Goal: Check status: Check status

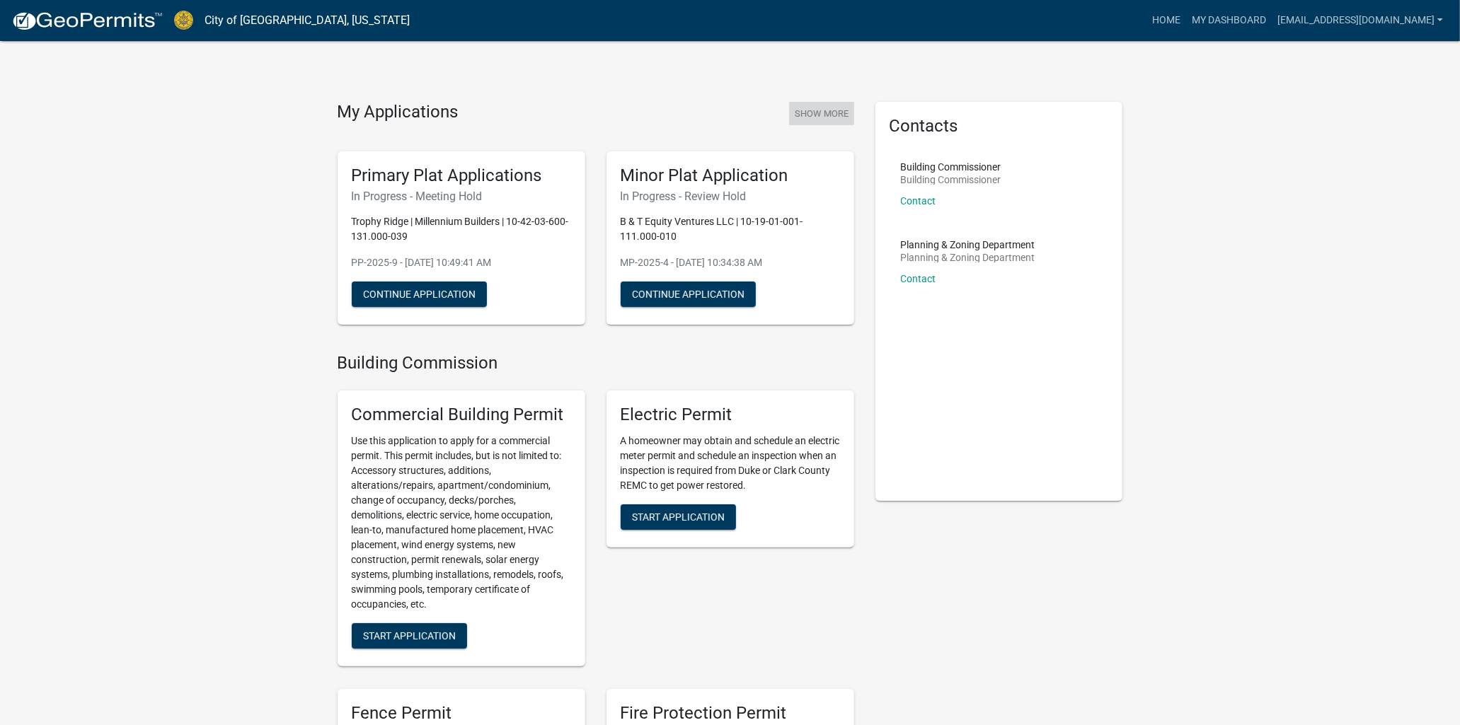
click at [829, 111] on button "Show More" at bounding box center [821, 113] width 65 height 23
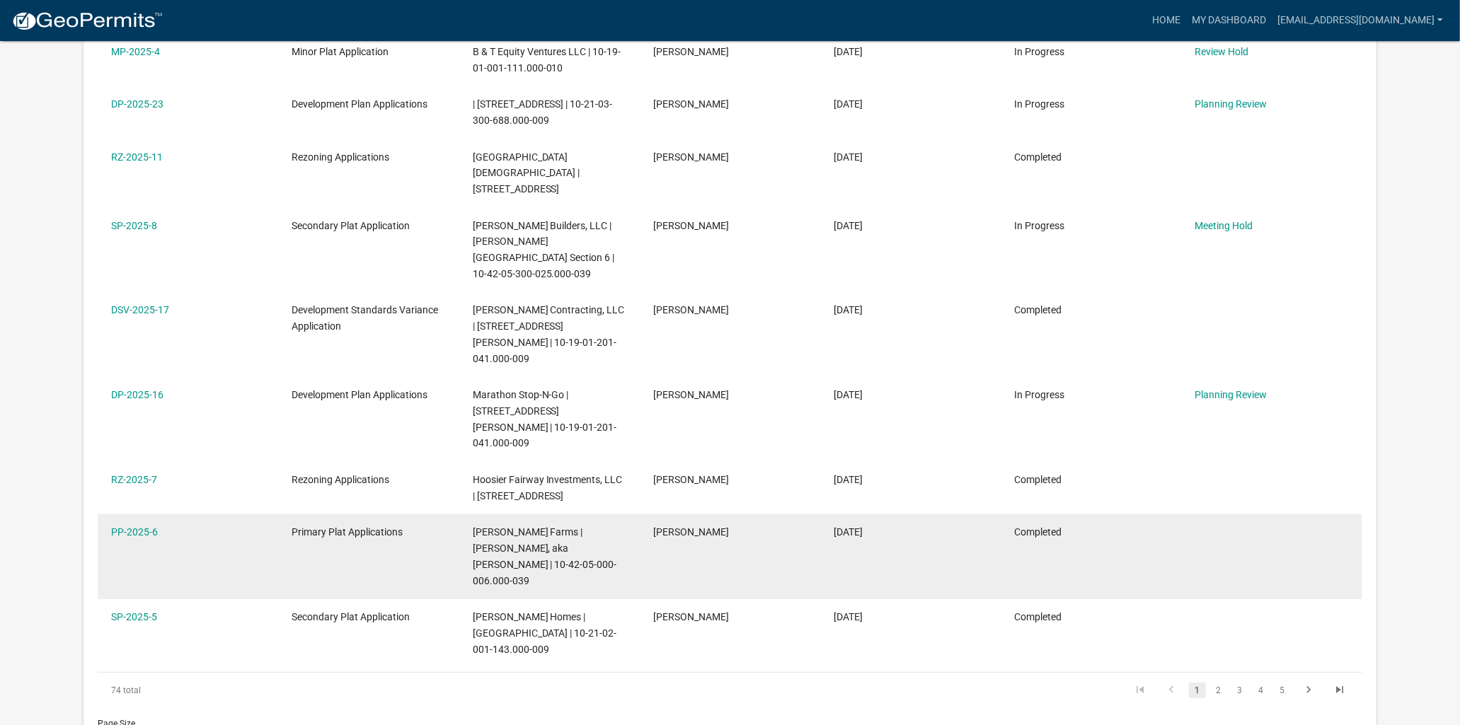
scroll to position [369, 0]
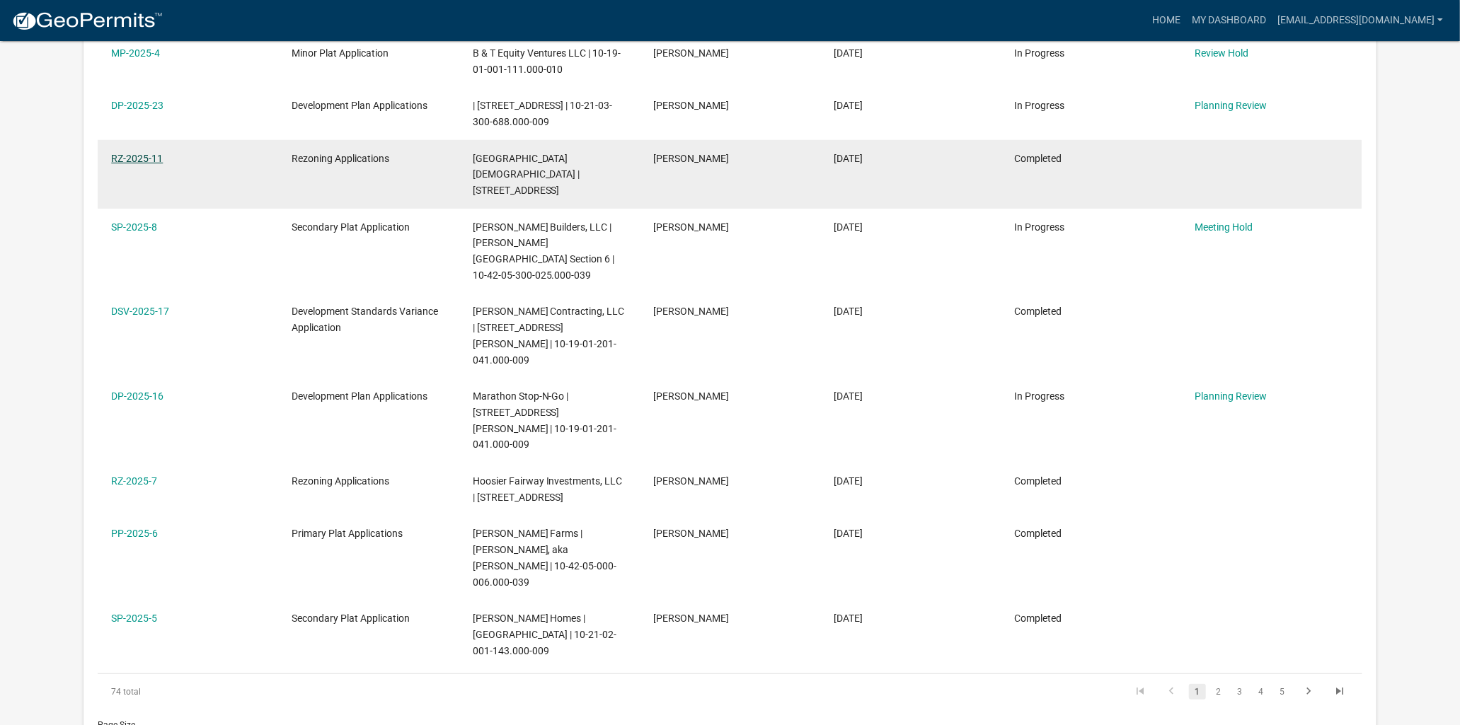
click at [130, 164] on link "RZ-2025-11" at bounding box center [137, 158] width 52 height 11
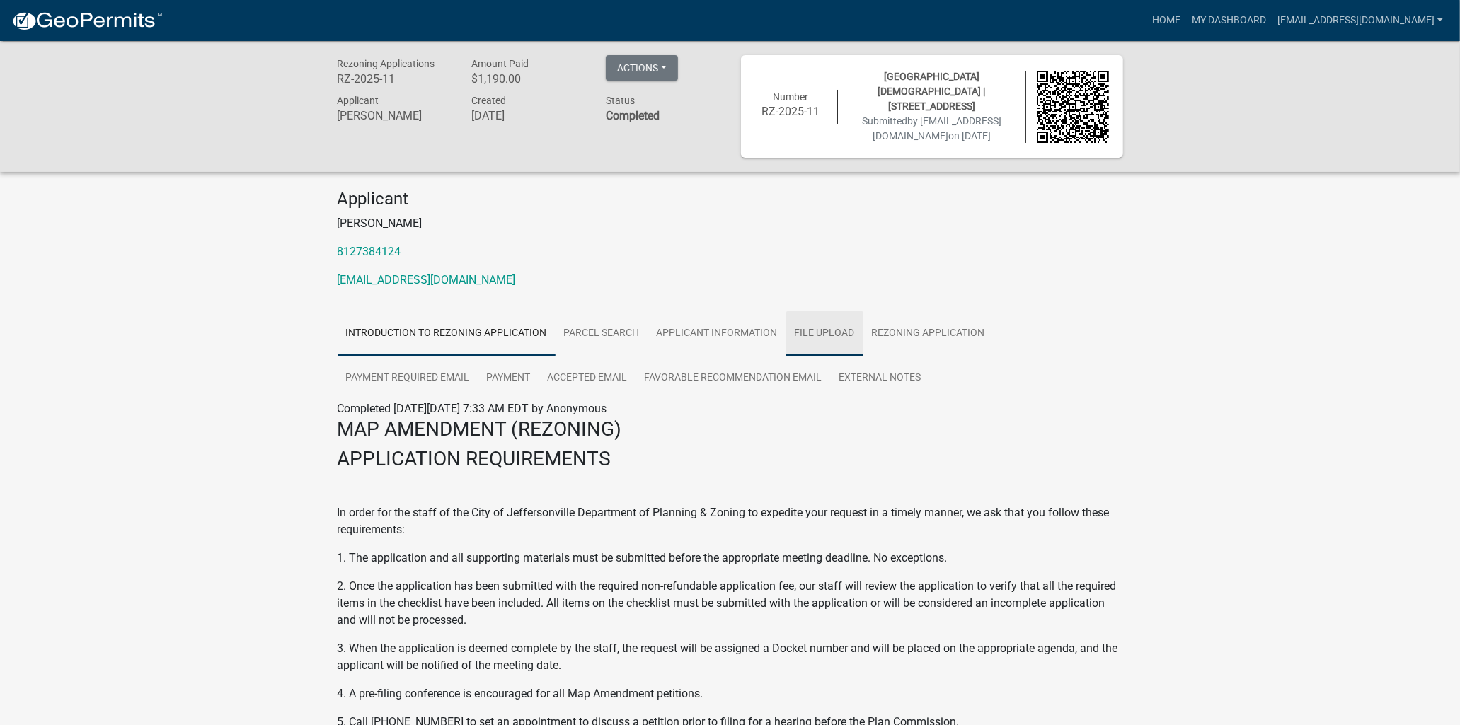
click at [822, 326] on link "File Upload" at bounding box center [824, 333] width 77 height 45
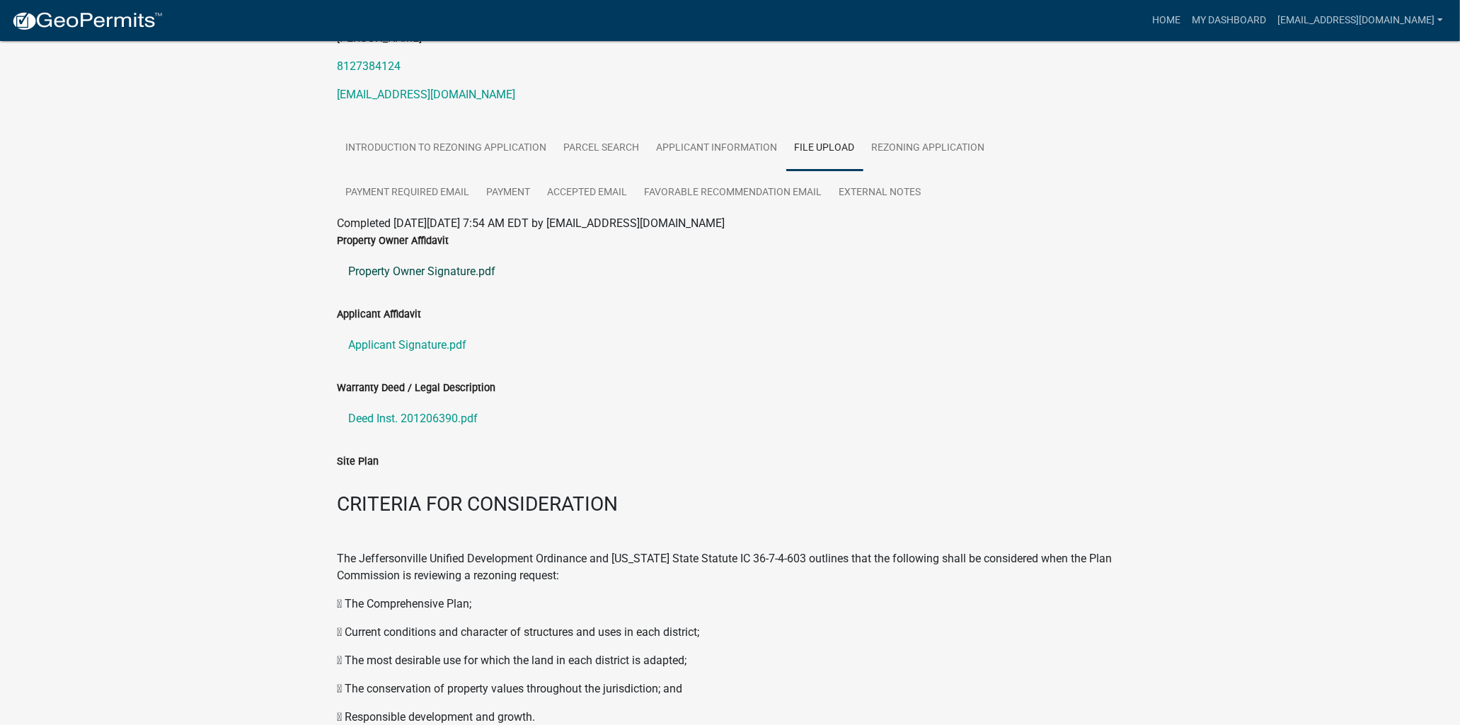
scroll to position [157, 0]
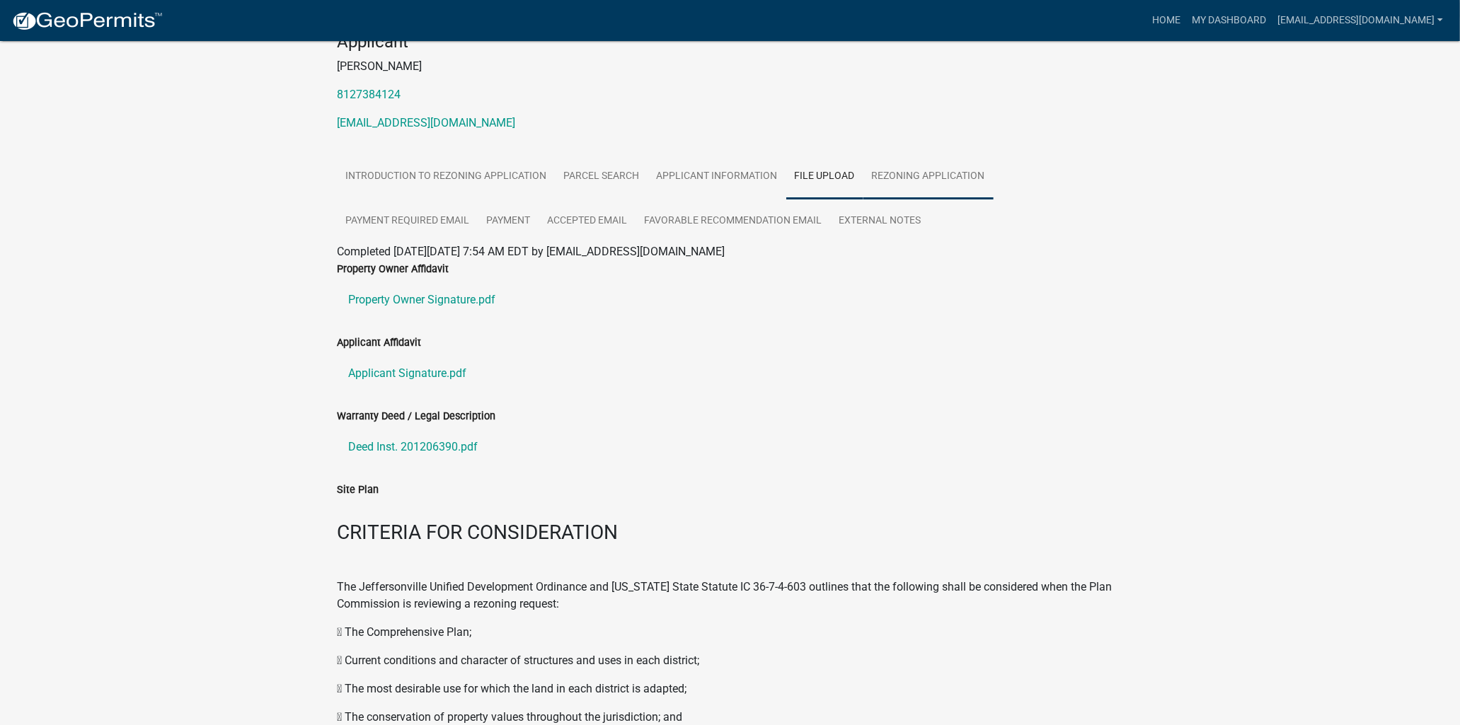
click at [945, 173] on link "Rezoning Application" at bounding box center [928, 176] width 130 height 45
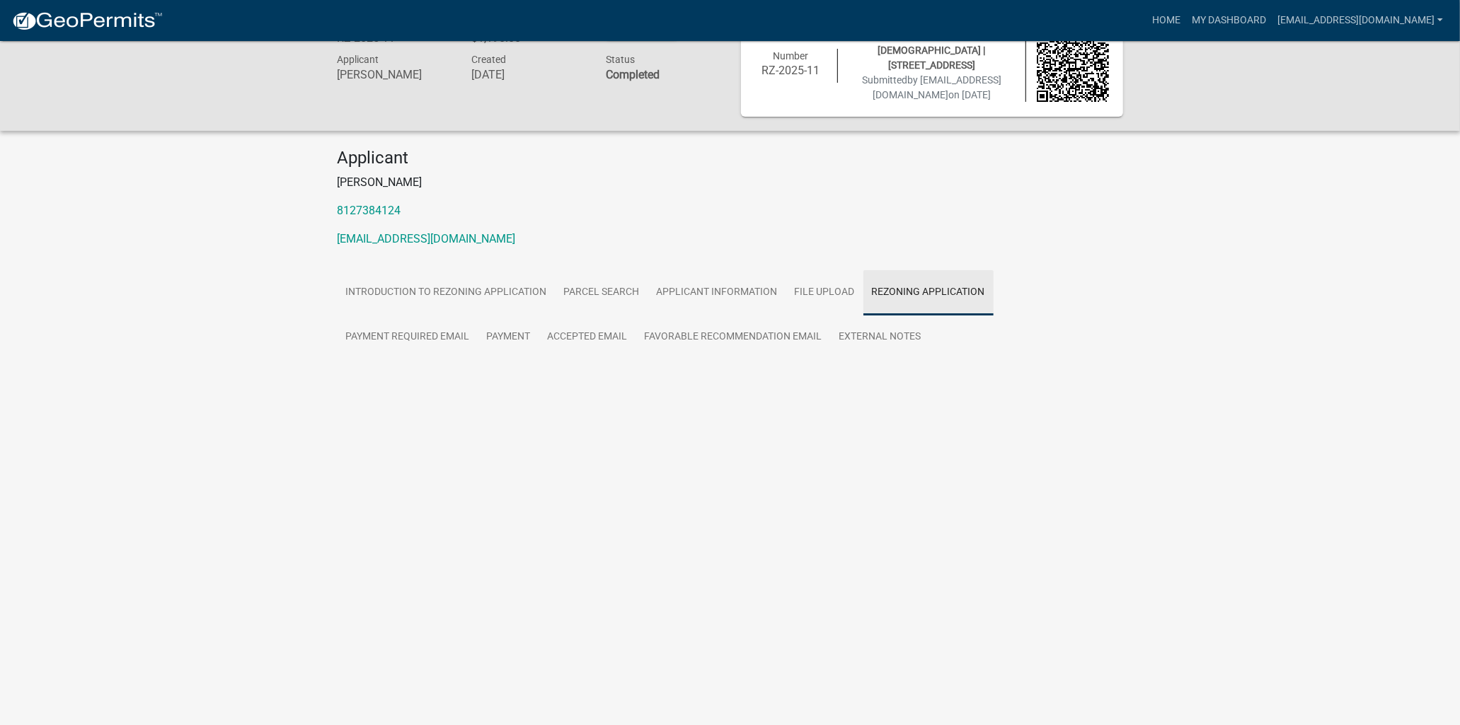
scroll to position [41, 0]
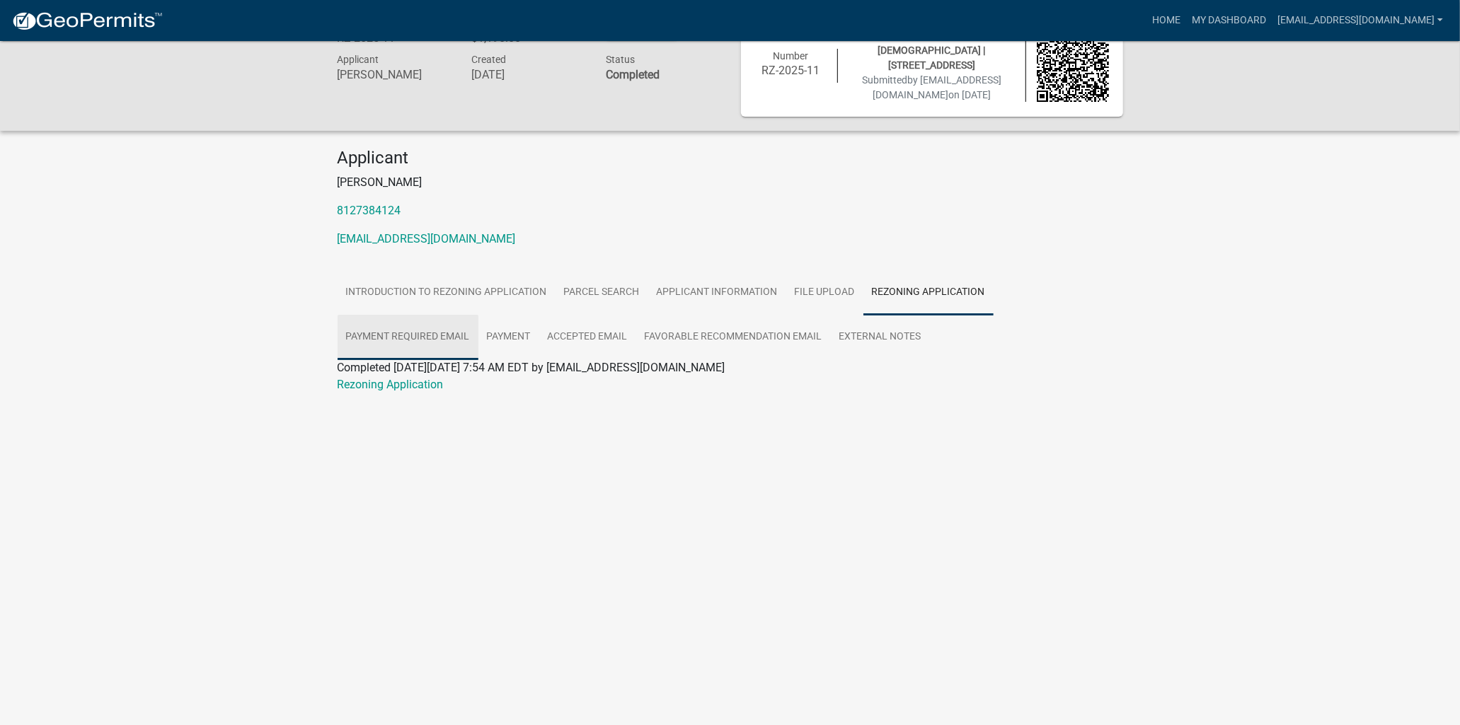
click at [391, 335] on link "Payment Required Email" at bounding box center [408, 337] width 141 height 45
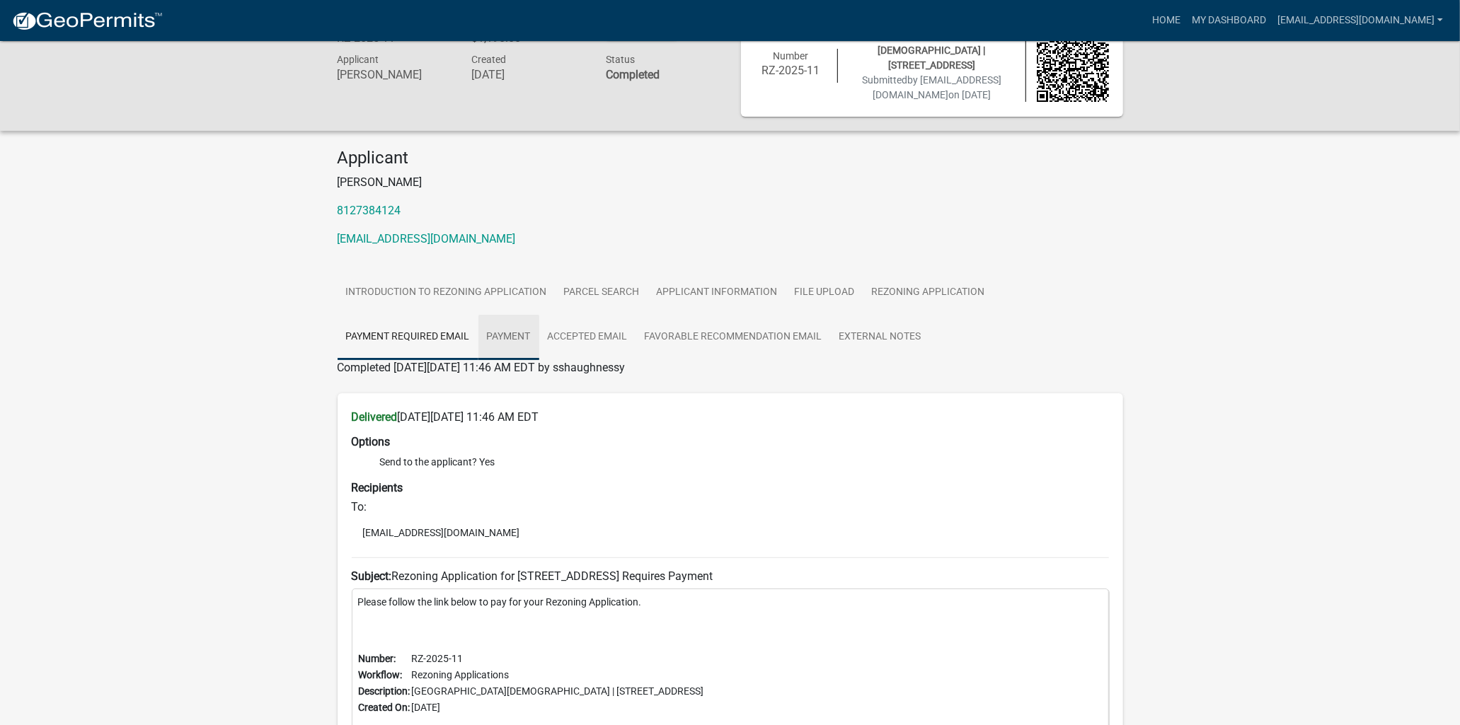
click at [525, 335] on link "Payment" at bounding box center [508, 337] width 61 height 45
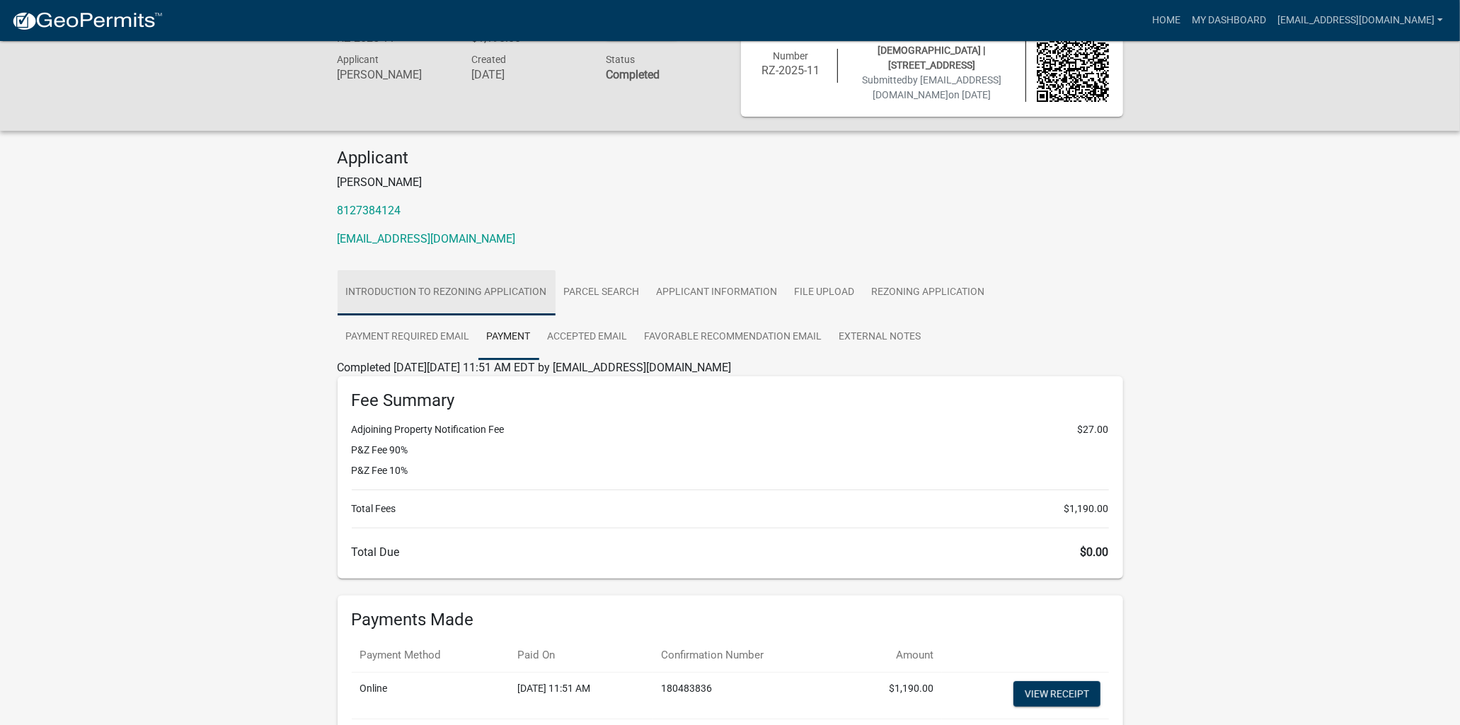
click at [426, 296] on link "Introduction to Rezoning Application" at bounding box center [447, 292] width 218 height 45
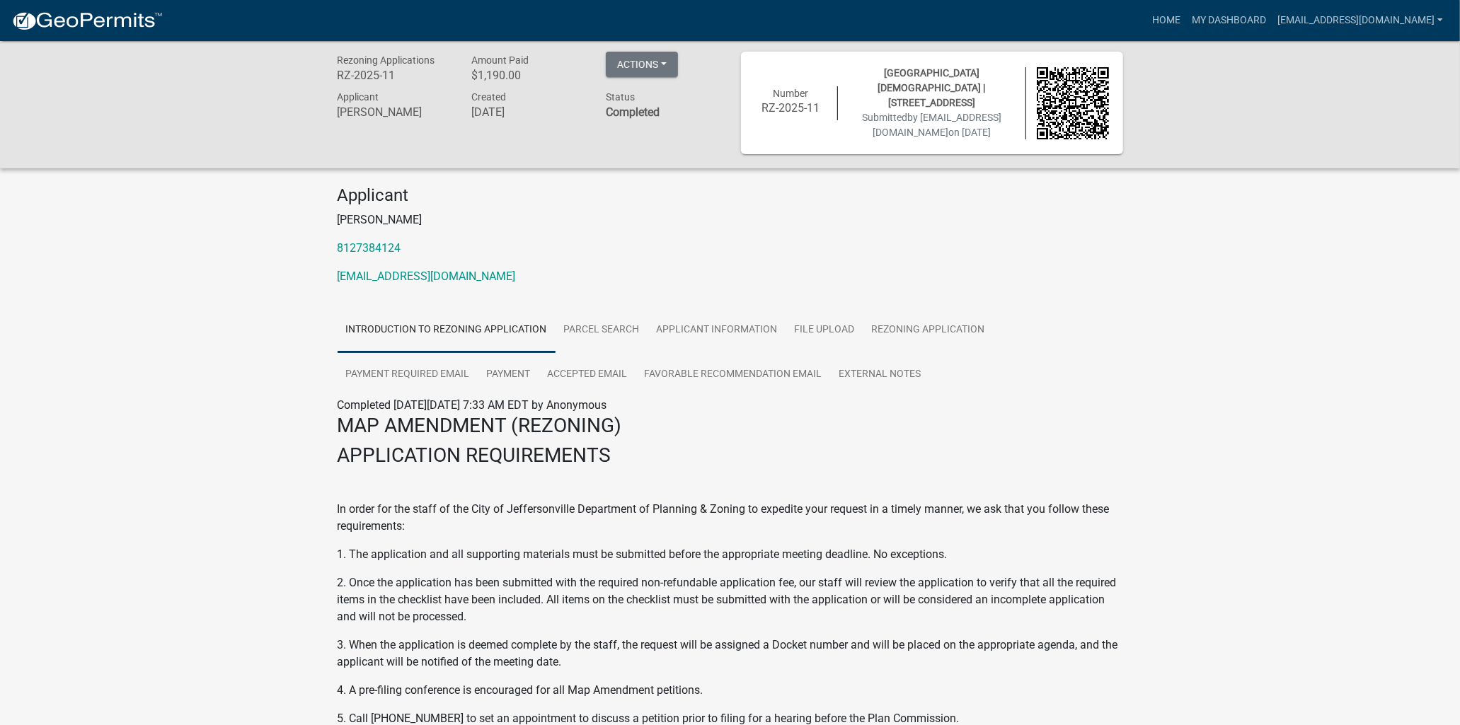
scroll to position [0, 0]
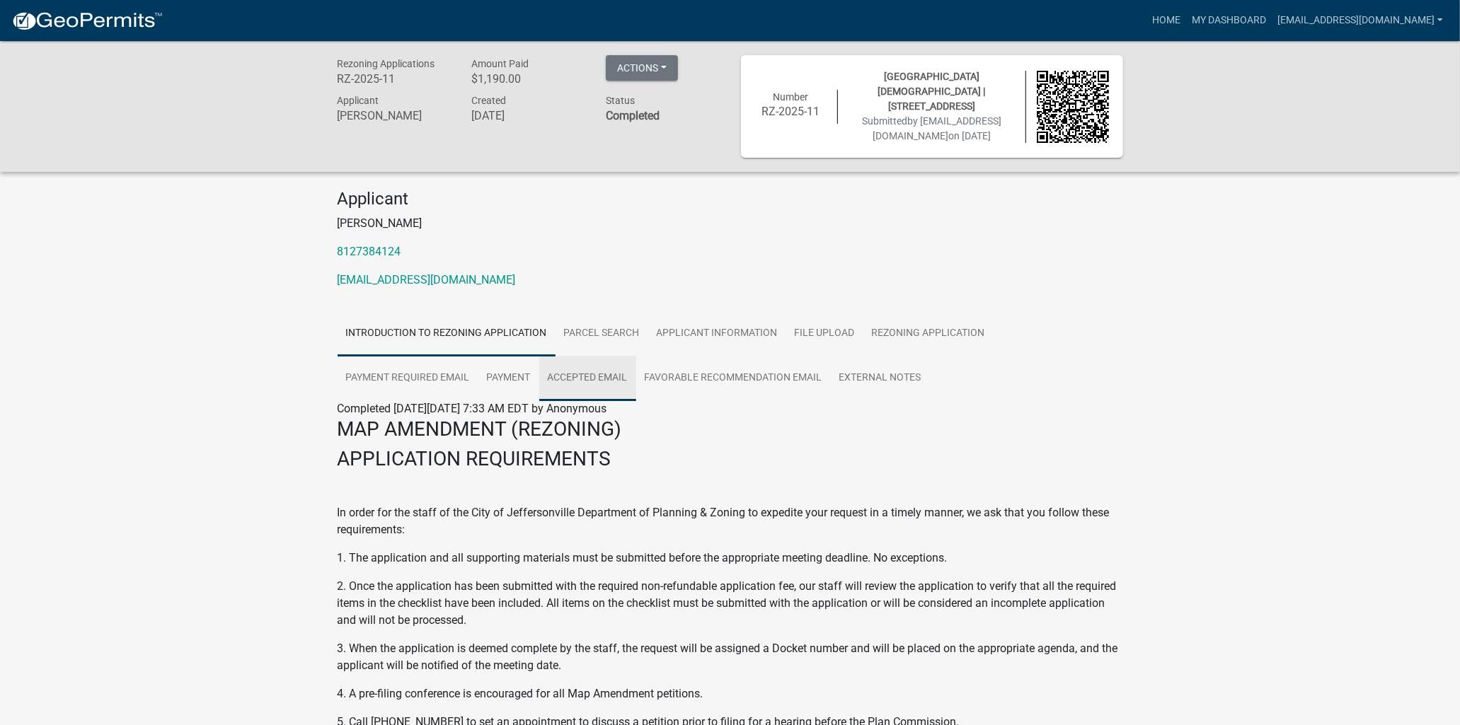
click at [597, 373] on link "Accepted Email" at bounding box center [587, 378] width 97 height 45
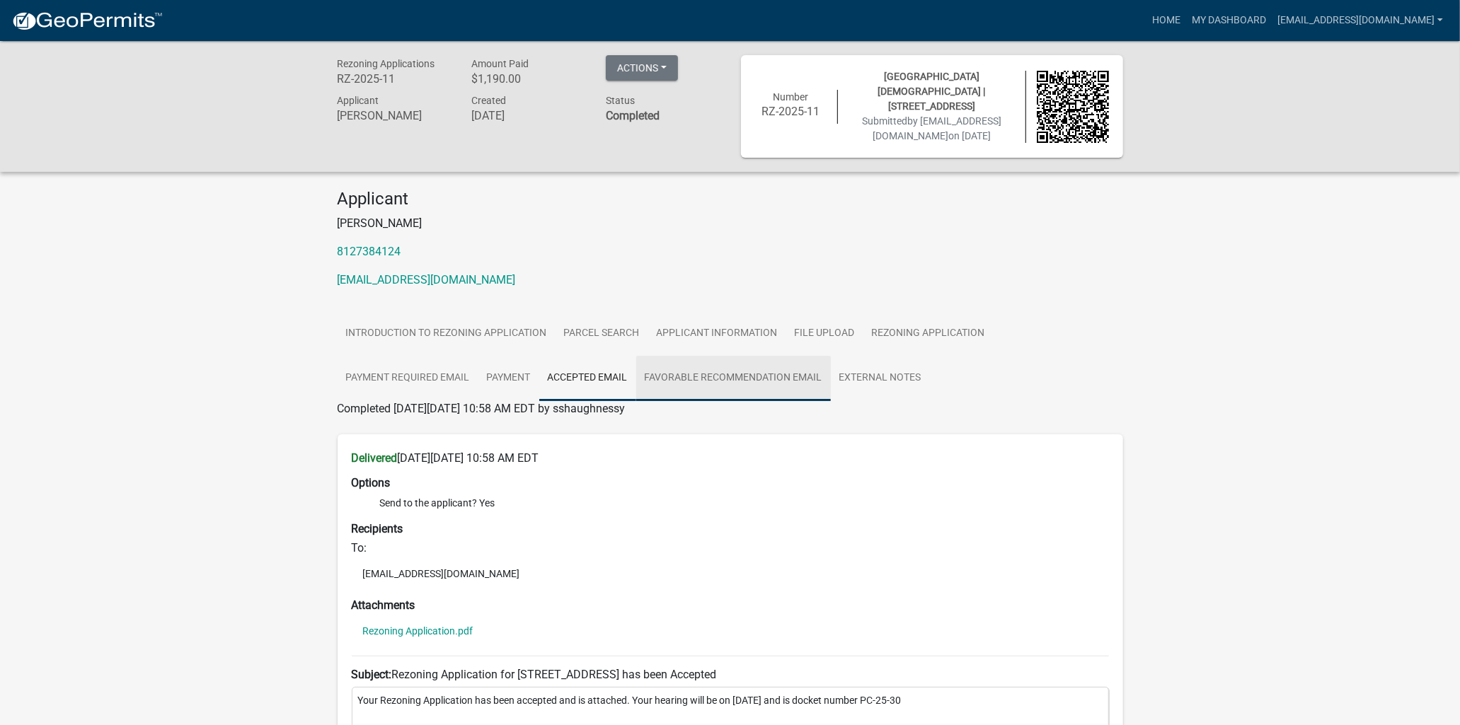
click at [780, 375] on link "Favorable Recommendation Email" at bounding box center [733, 378] width 195 height 45
click at [614, 335] on link "Parcel search" at bounding box center [601, 333] width 93 height 45
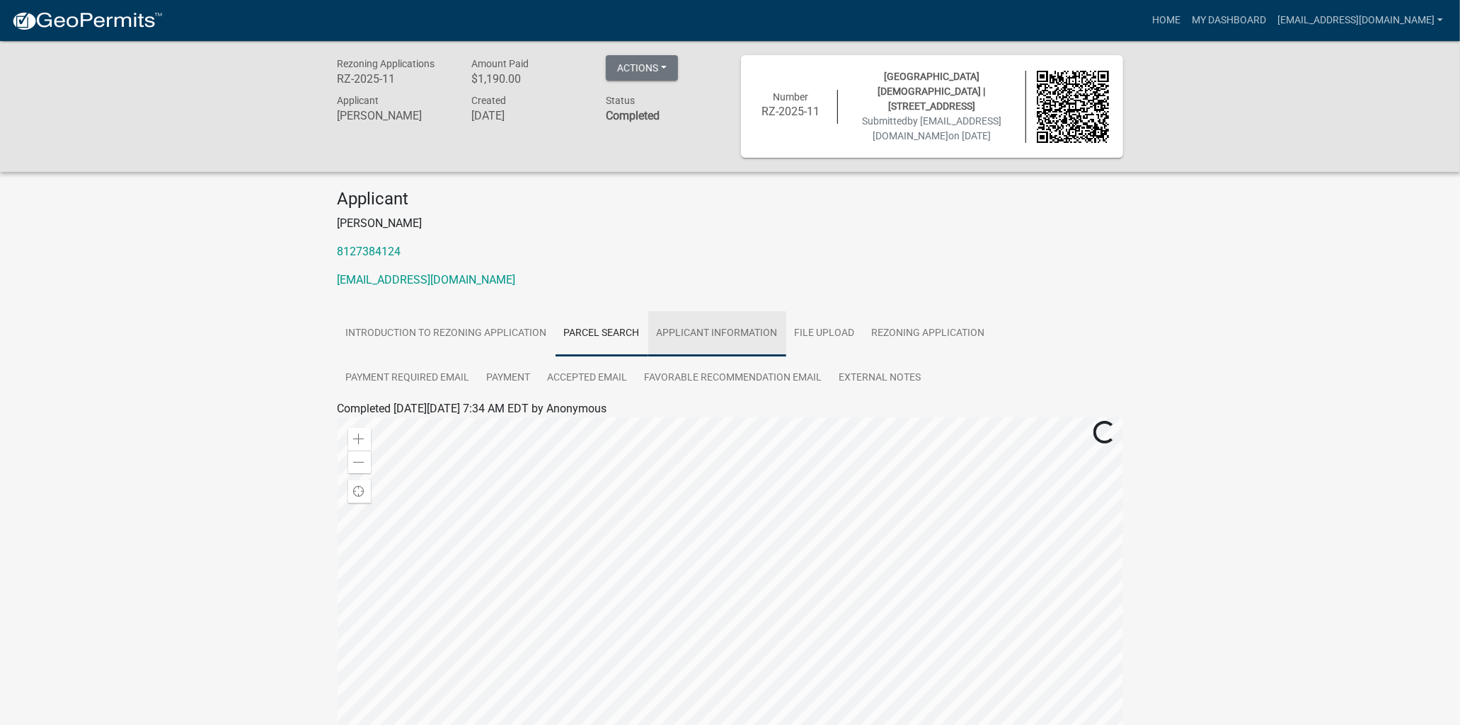
click at [745, 336] on link "Applicant Information" at bounding box center [717, 333] width 138 height 45
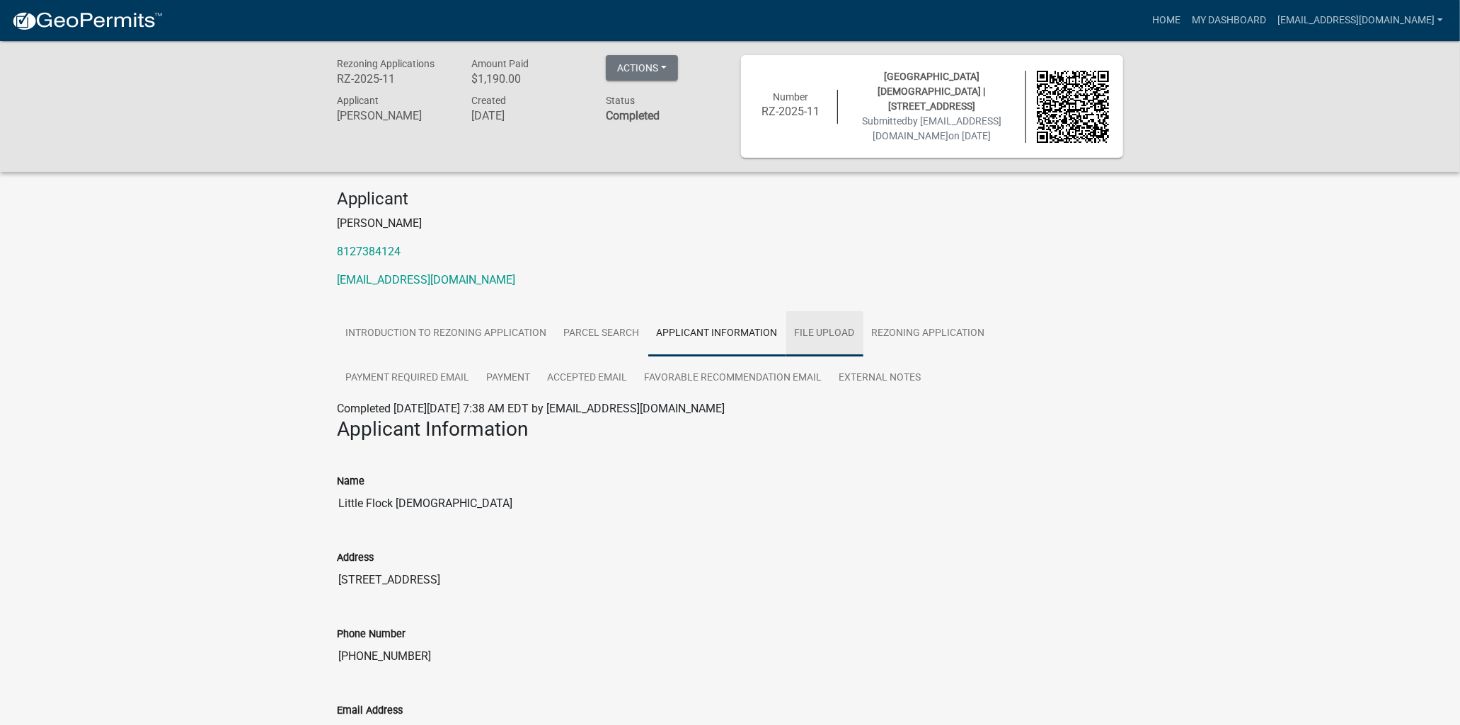
click at [827, 336] on link "File Upload" at bounding box center [824, 333] width 77 height 45
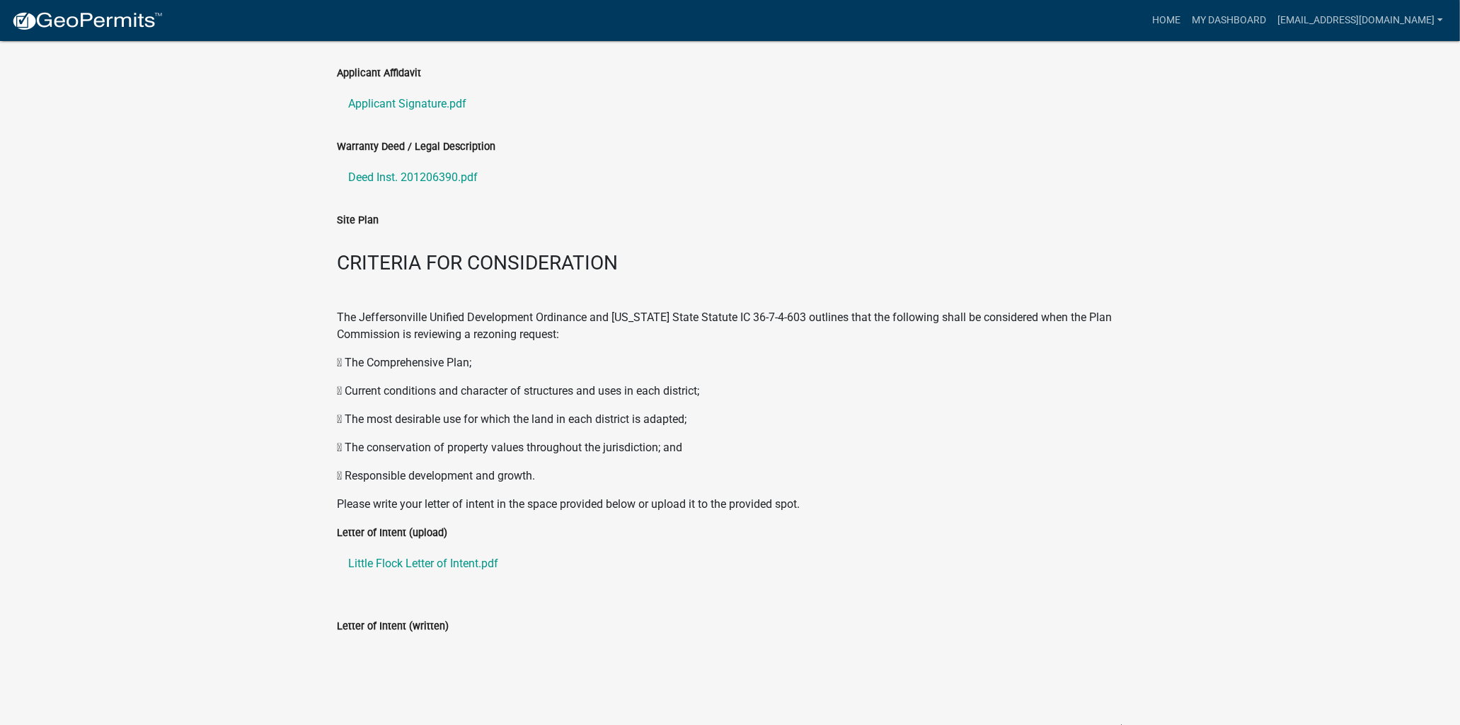
scroll to position [108, 0]
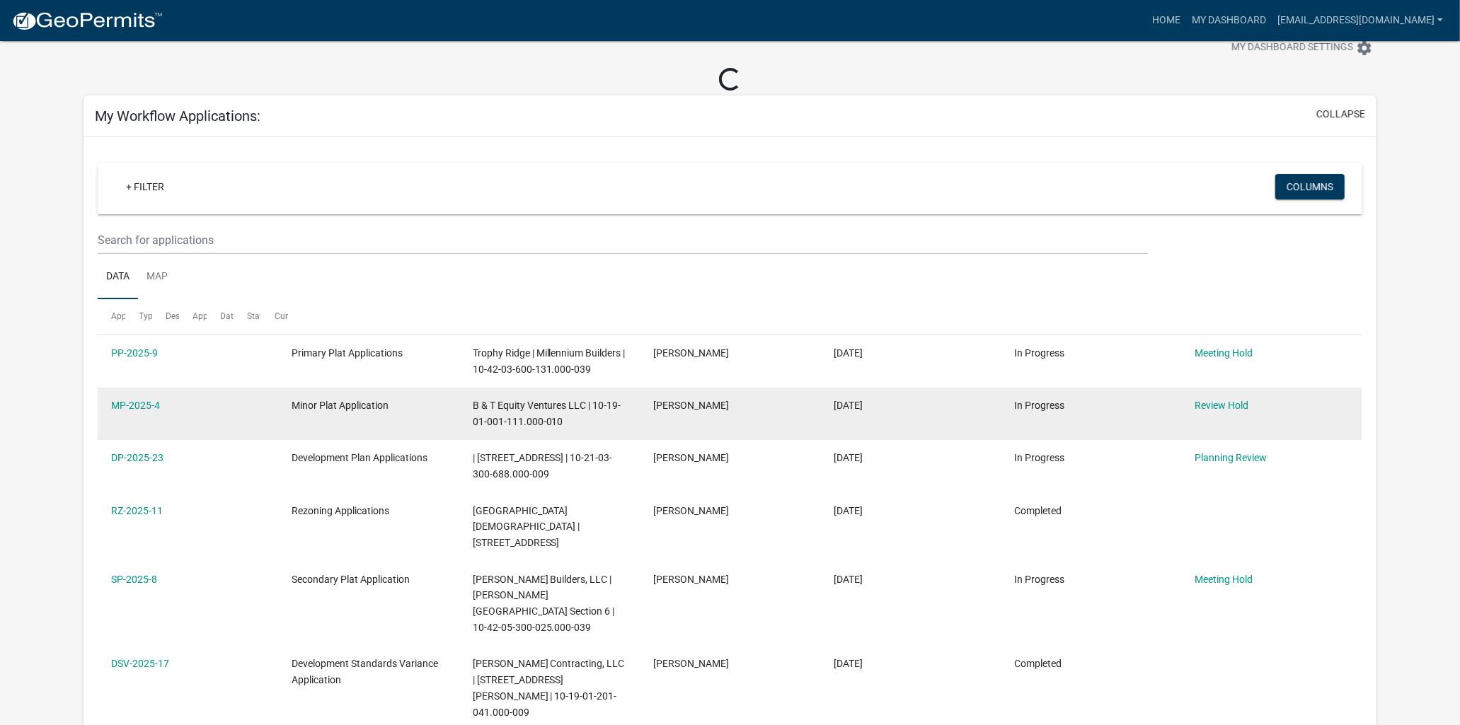
scroll to position [369, 0]
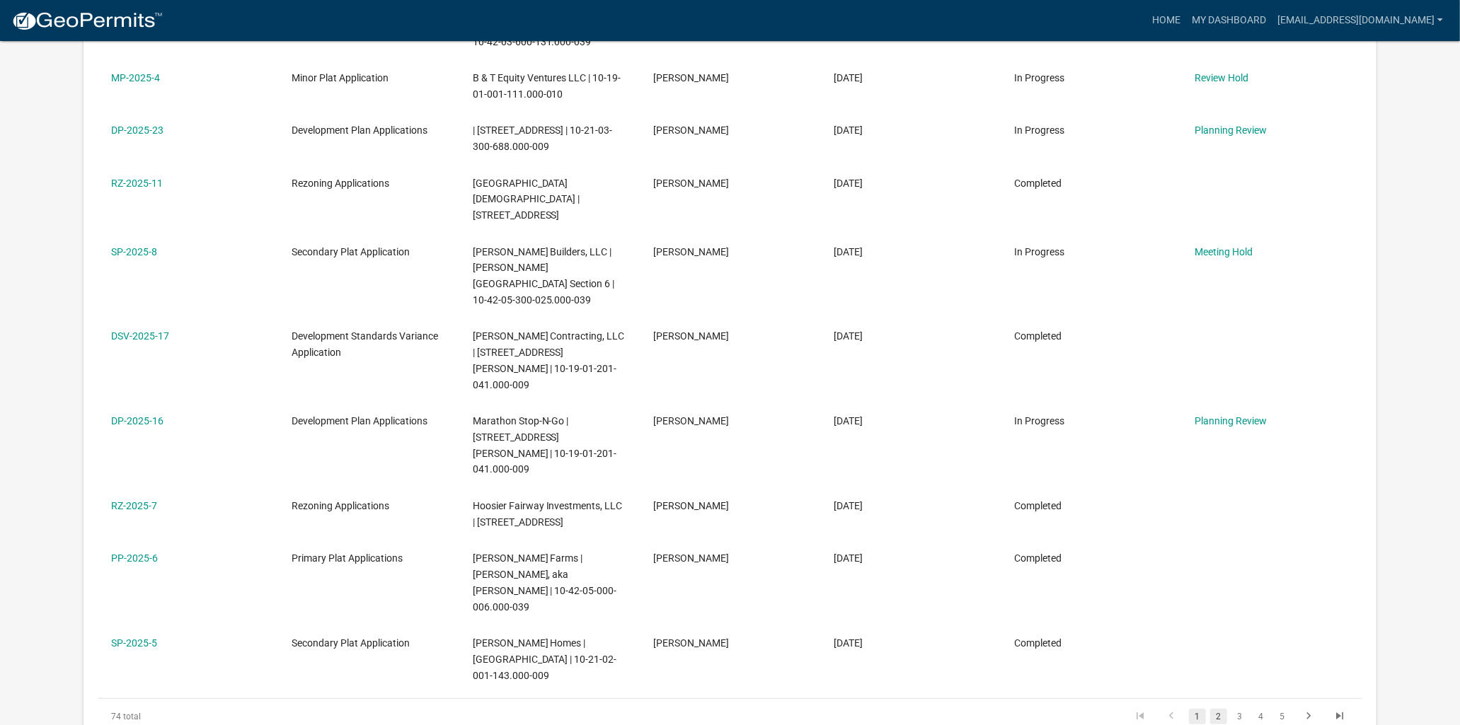
click at [1218, 709] on link "2" at bounding box center [1218, 717] width 17 height 16
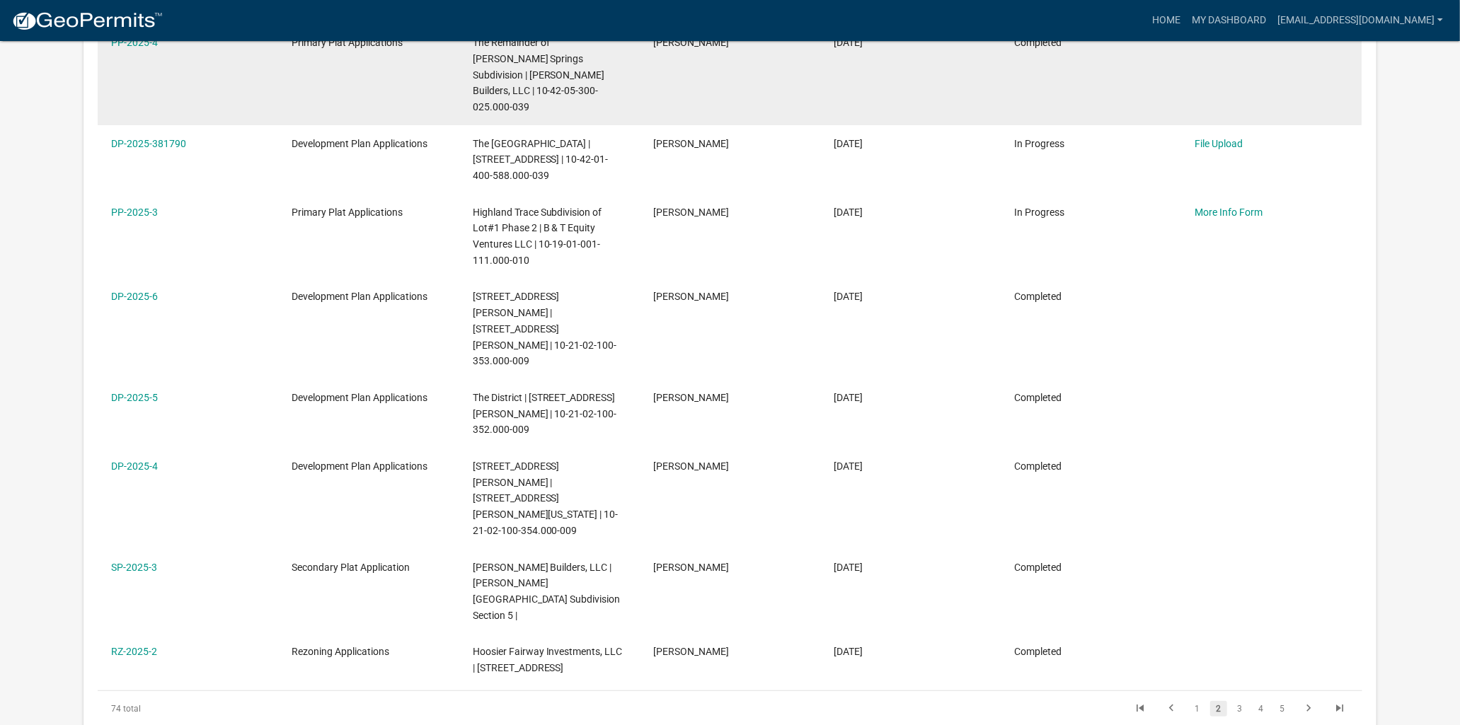
scroll to position [471, 0]
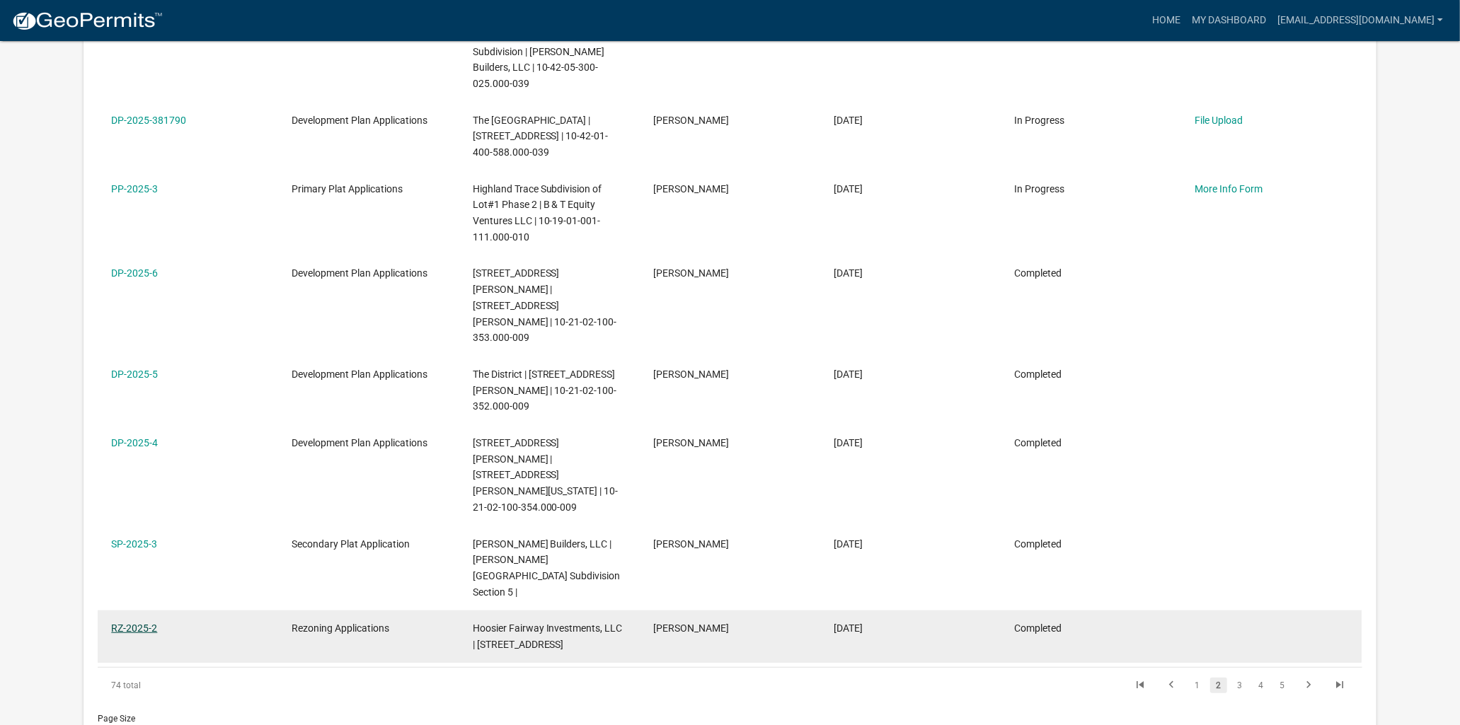
click at [119, 623] on link "RZ-2025-2" at bounding box center [134, 628] width 46 height 11
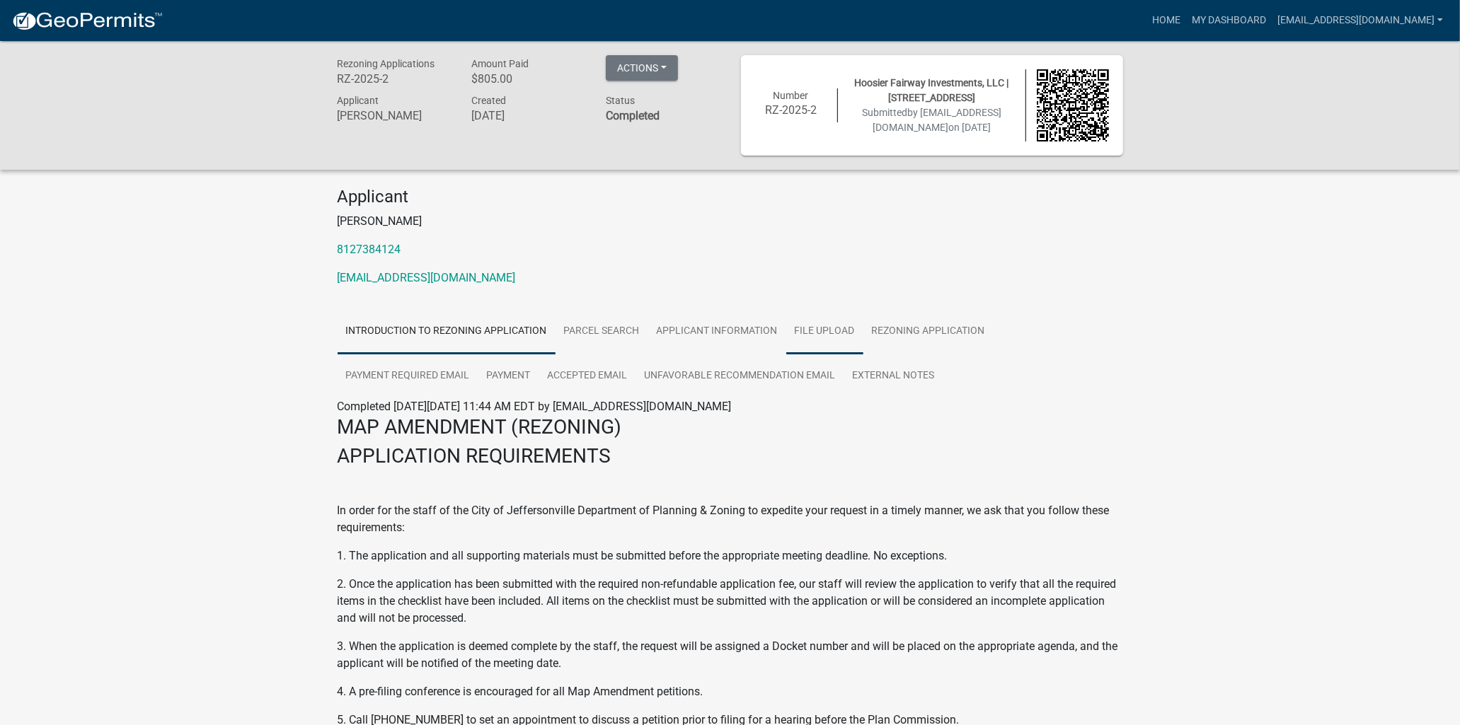
click at [794, 335] on link "File Upload" at bounding box center [824, 331] width 77 height 45
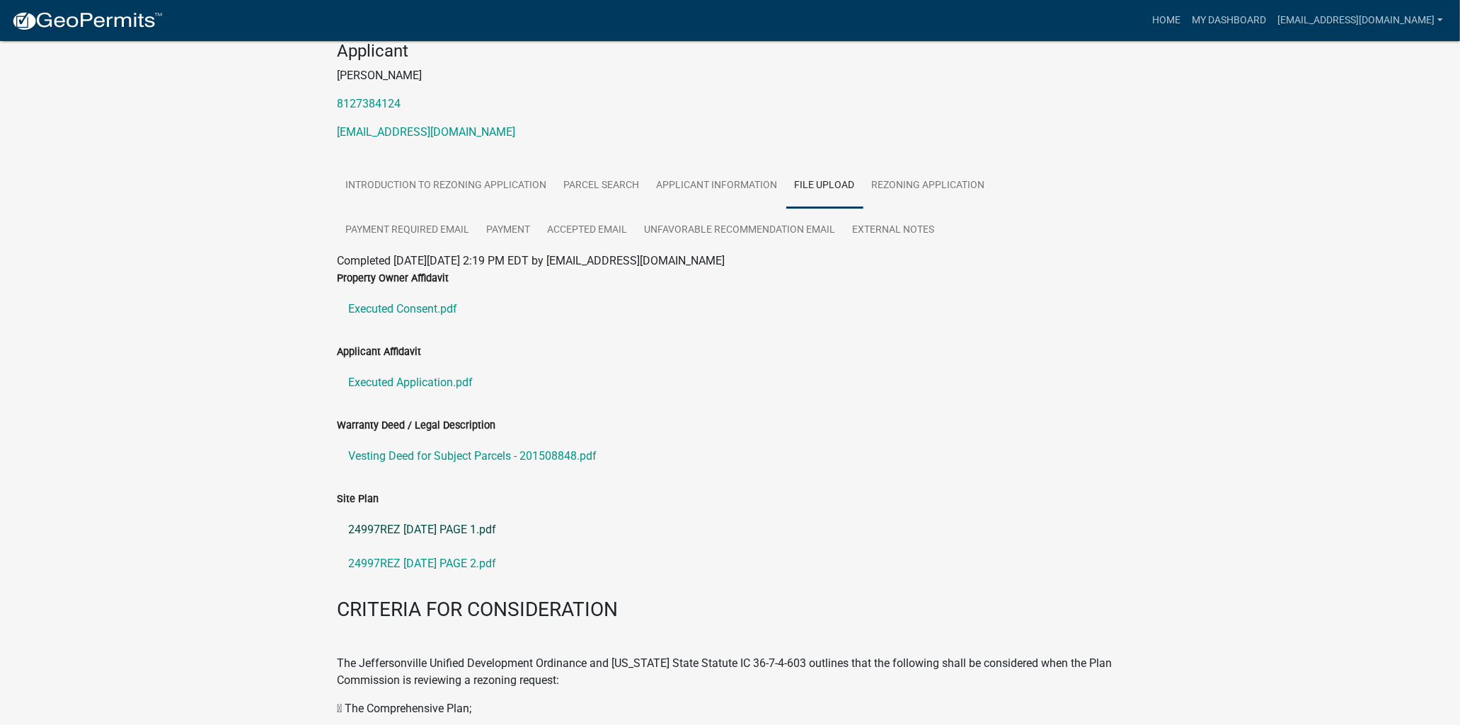
scroll to position [157, 0]
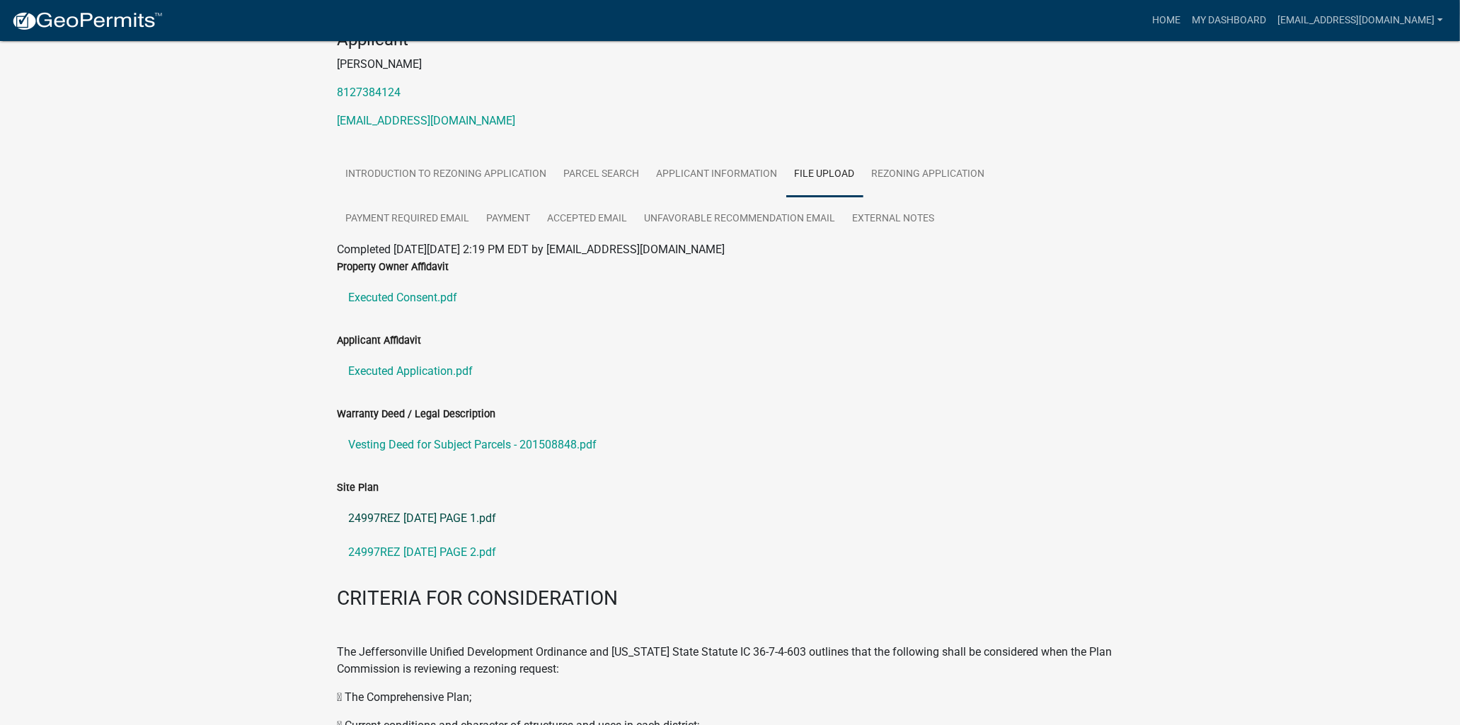
click at [389, 524] on link "24997REZ [DATE] PAGE 1.pdf" at bounding box center [730, 519] width 785 height 34
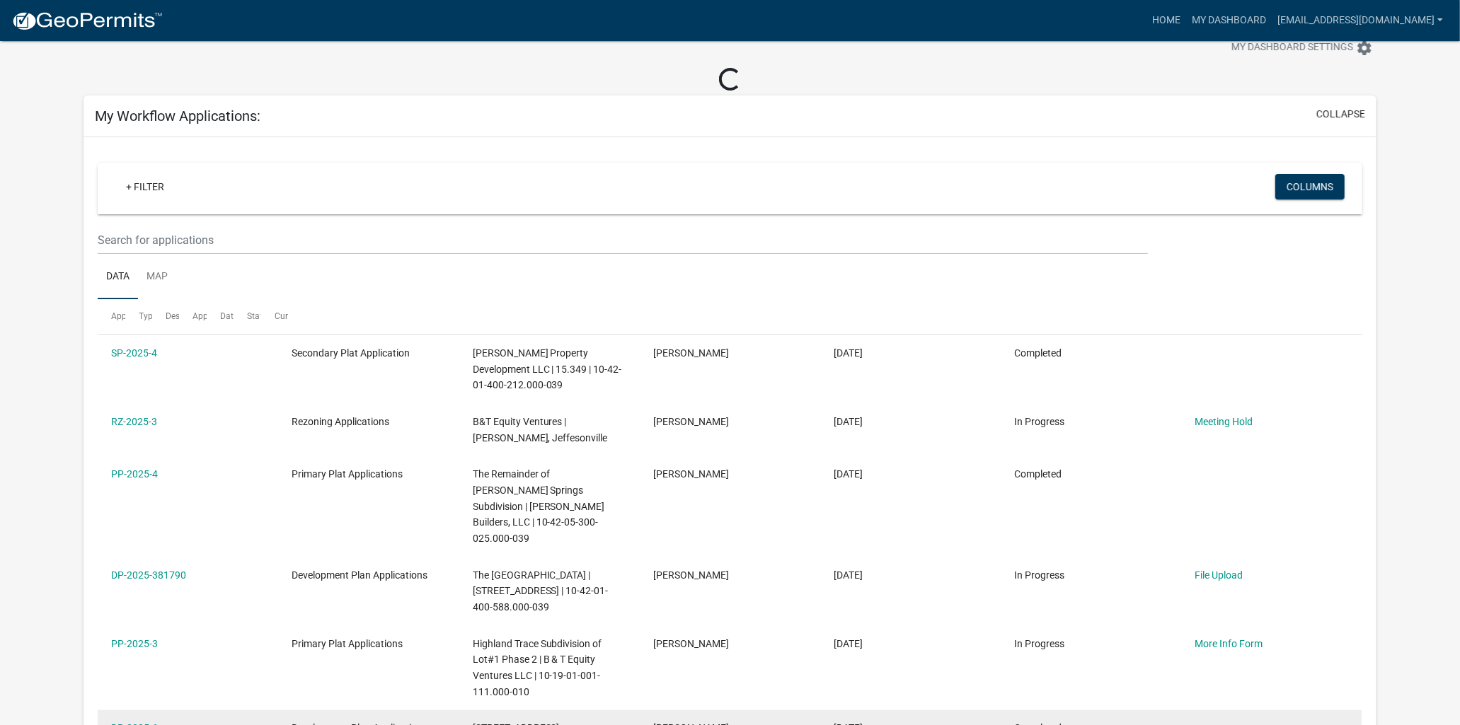
scroll to position [471, 0]
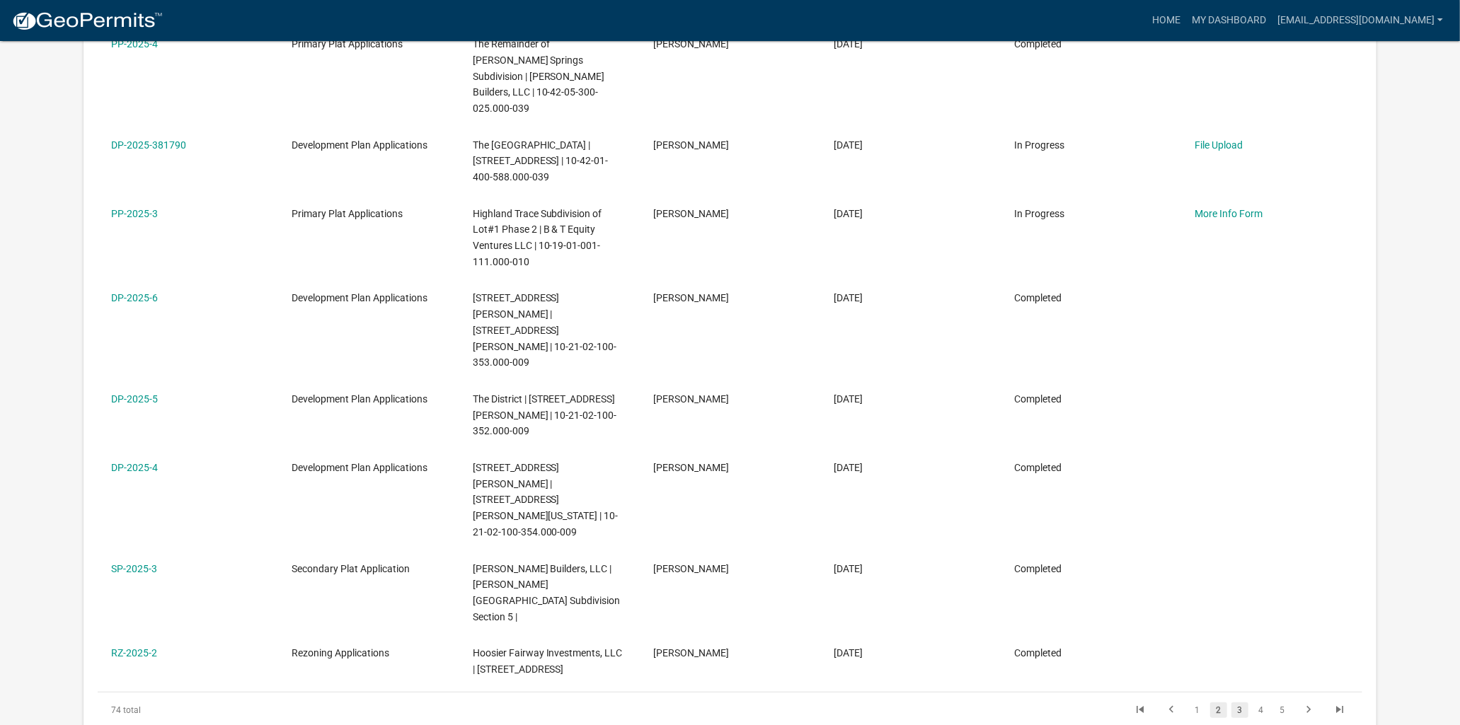
click at [1236, 703] on link "3" at bounding box center [1239, 711] width 17 height 16
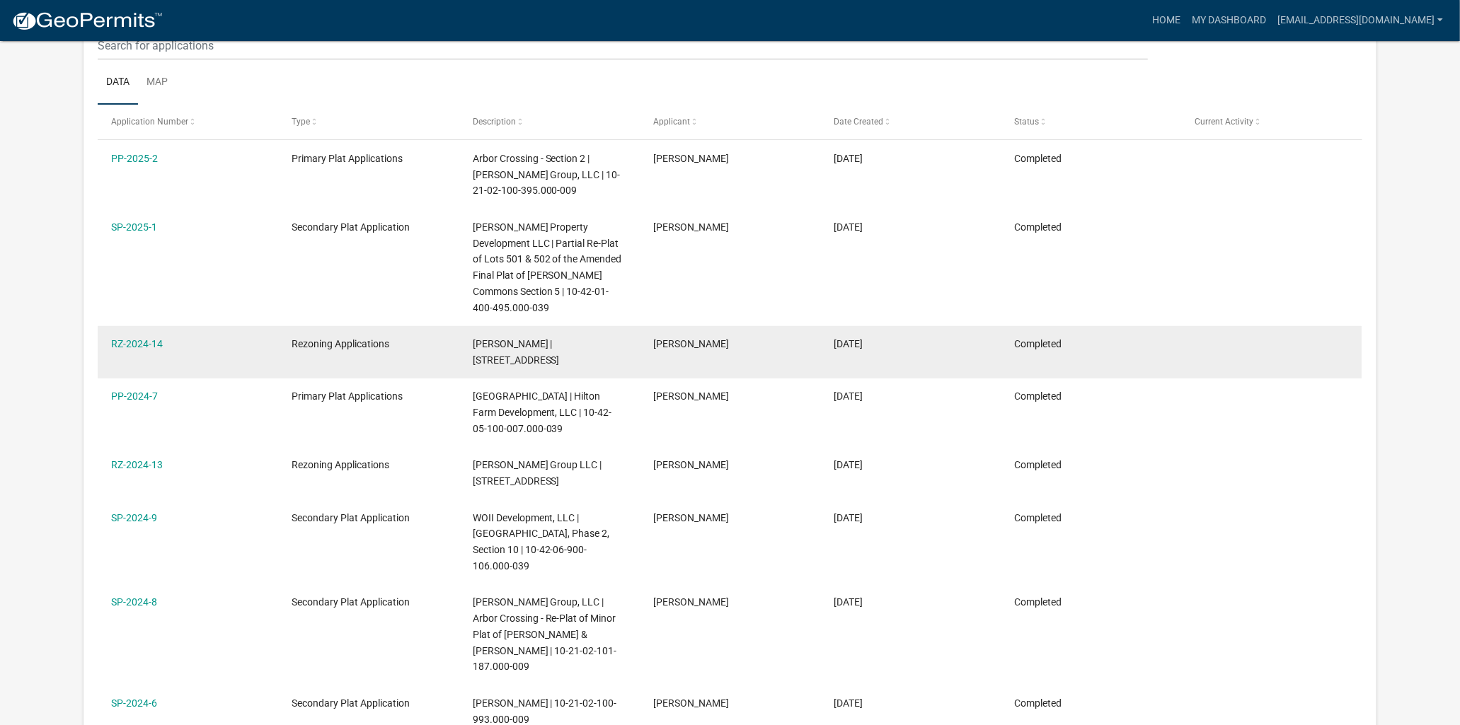
scroll to position [210, 0]
click at [139, 339] on link "RZ-2024-14" at bounding box center [137, 344] width 52 height 11
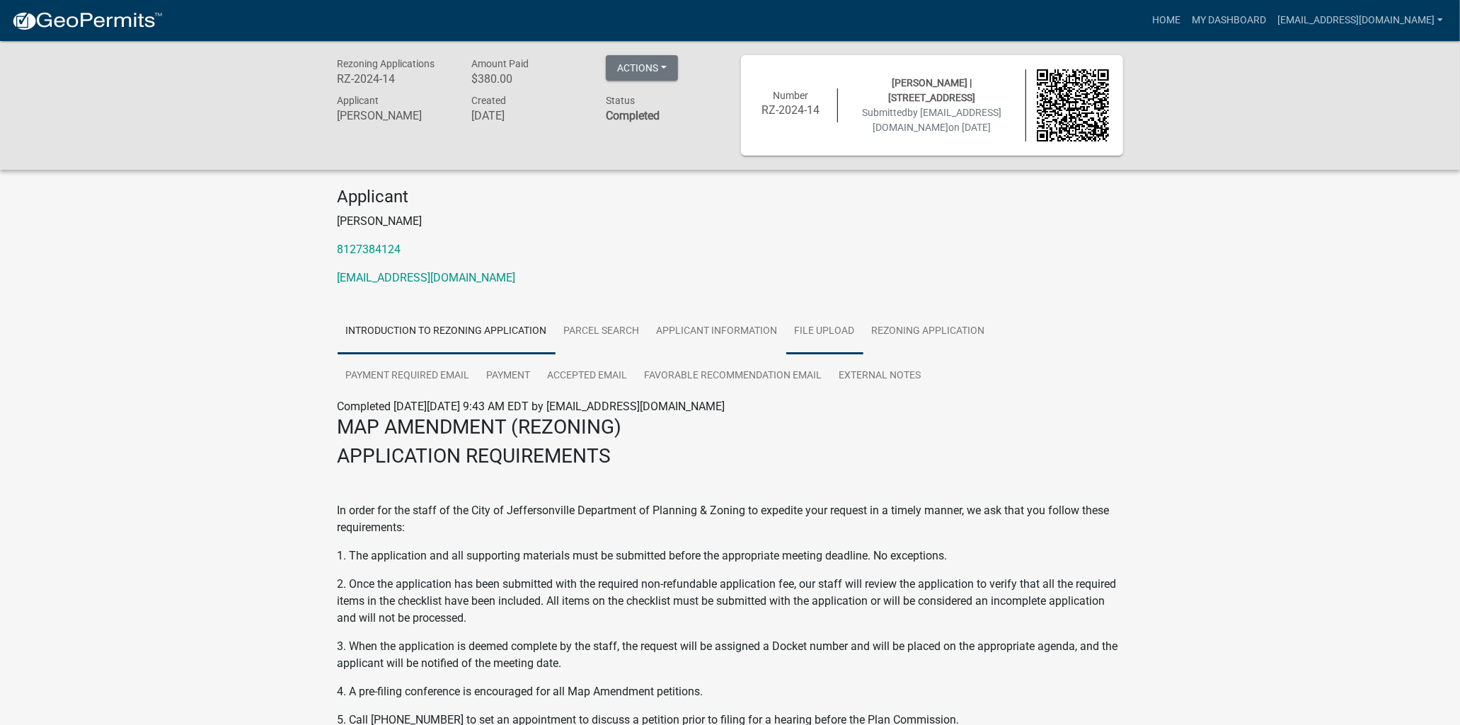
click at [830, 330] on link "File Upload" at bounding box center [824, 331] width 77 height 45
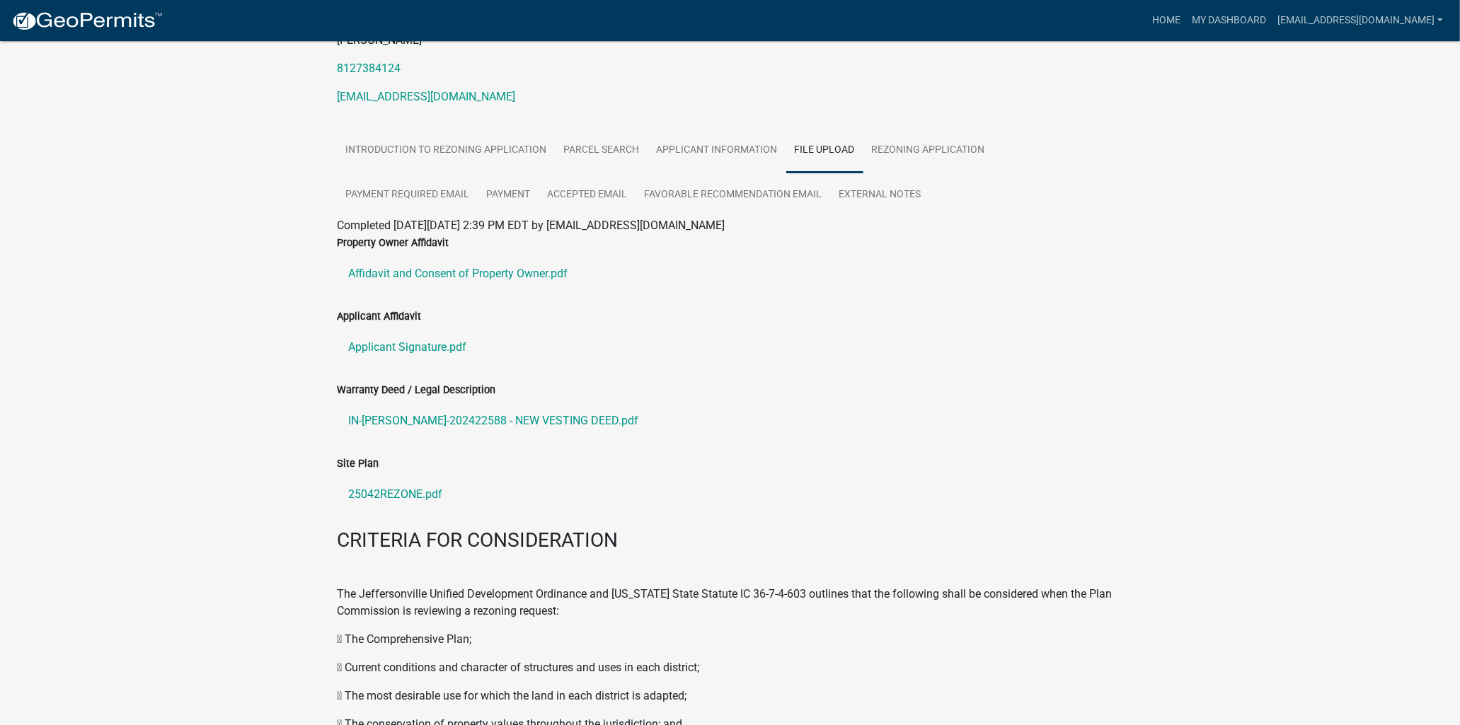
scroll to position [236, 0]
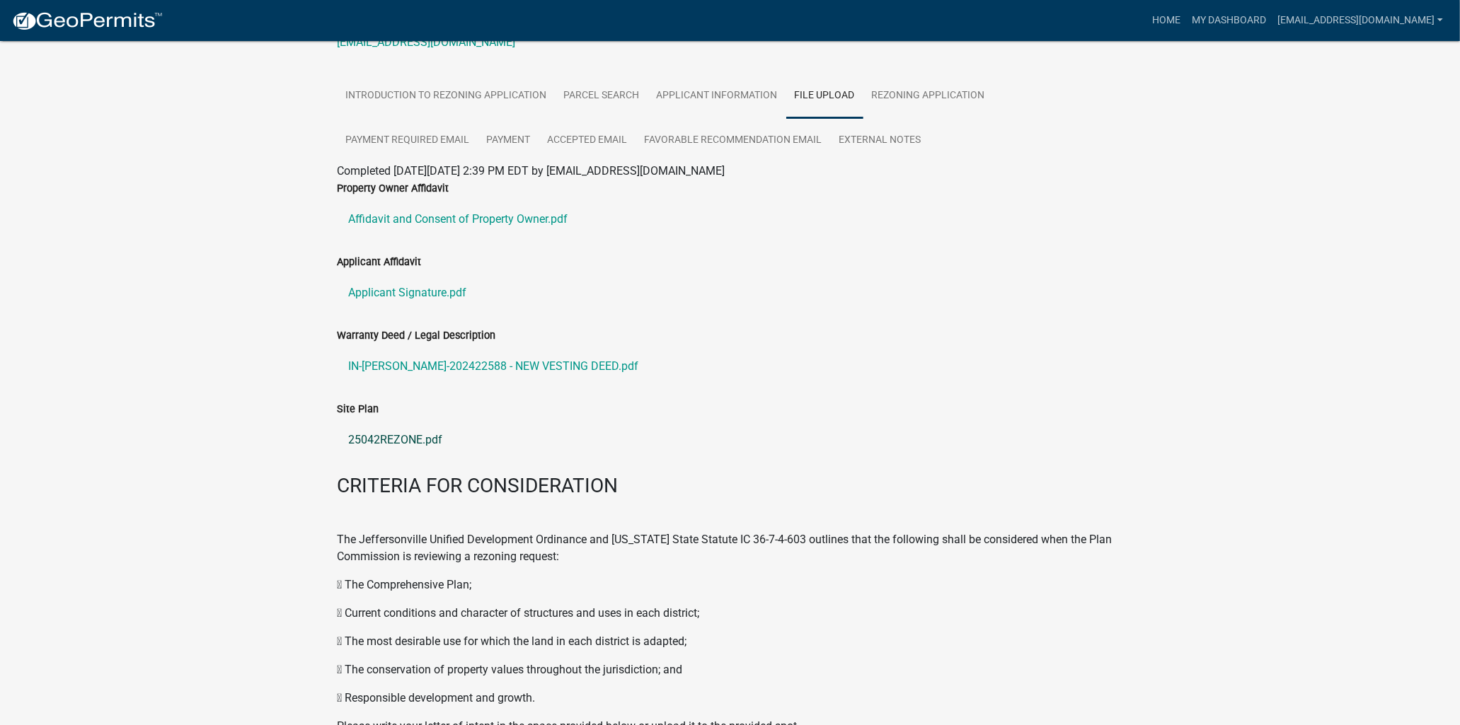
click at [390, 442] on link "25042REZONE.pdf" at bounding box center [730, 440] width 785 height 34
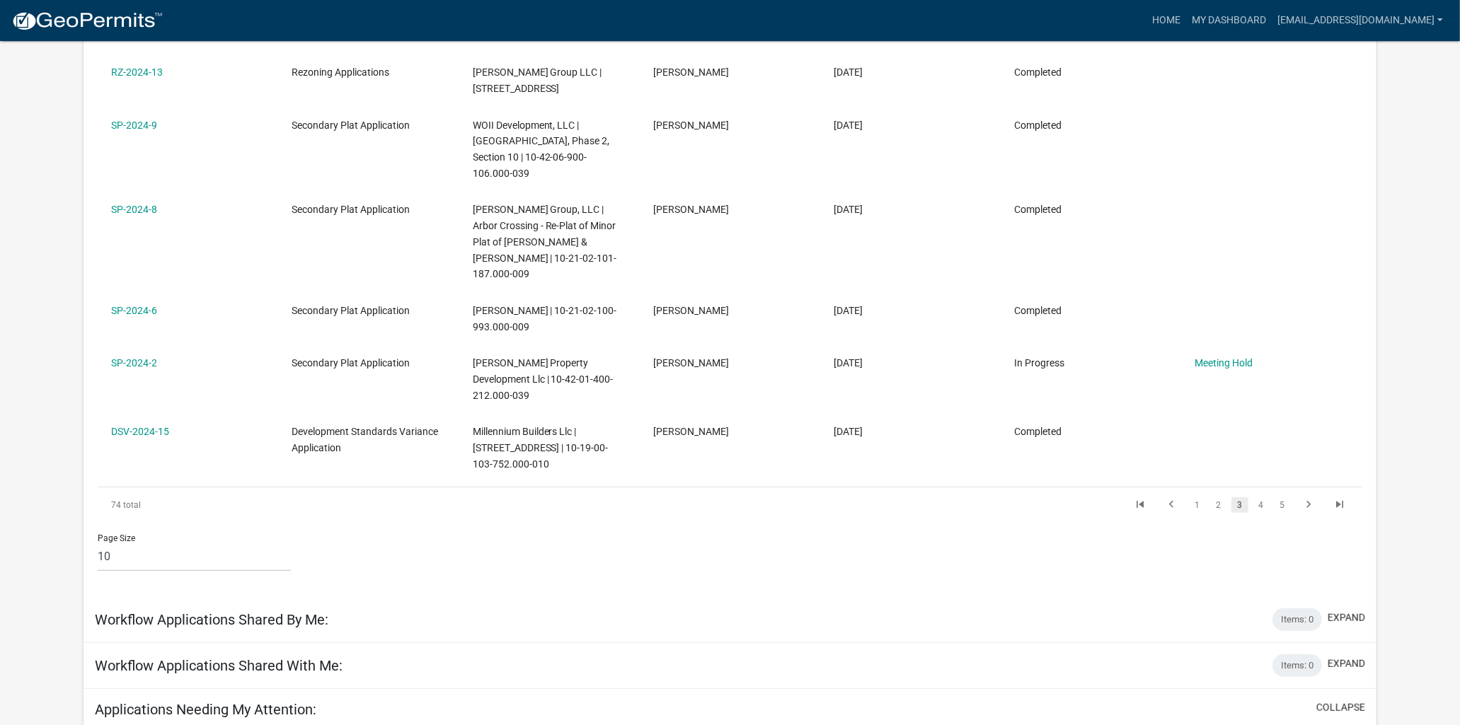
scroll to position [579, 0]
